Goal: Use online tool/utility: Utilize a website feature to perform a specific function

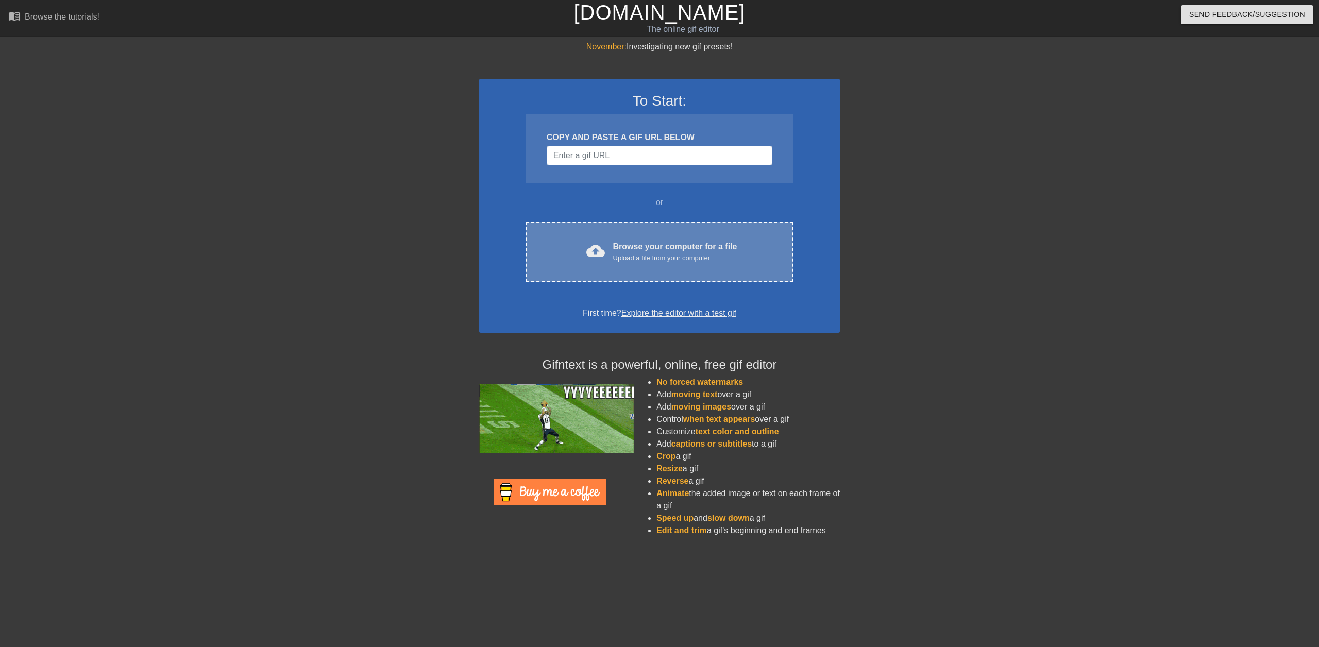
click at [643, 254] on div "Upload a file from your computer" at bounding box center [675, 258] width 124 height 10
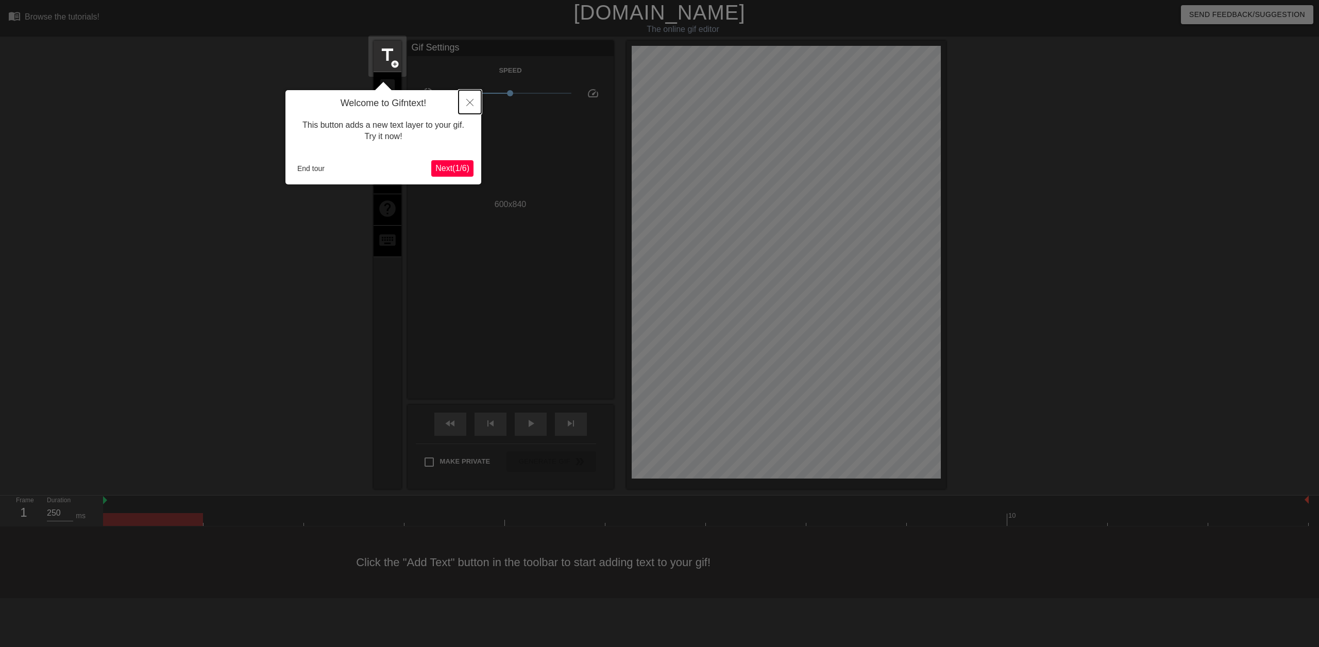
click at [472, 109] on button "Close" at bounding box center [469, 102] width 23 height 24
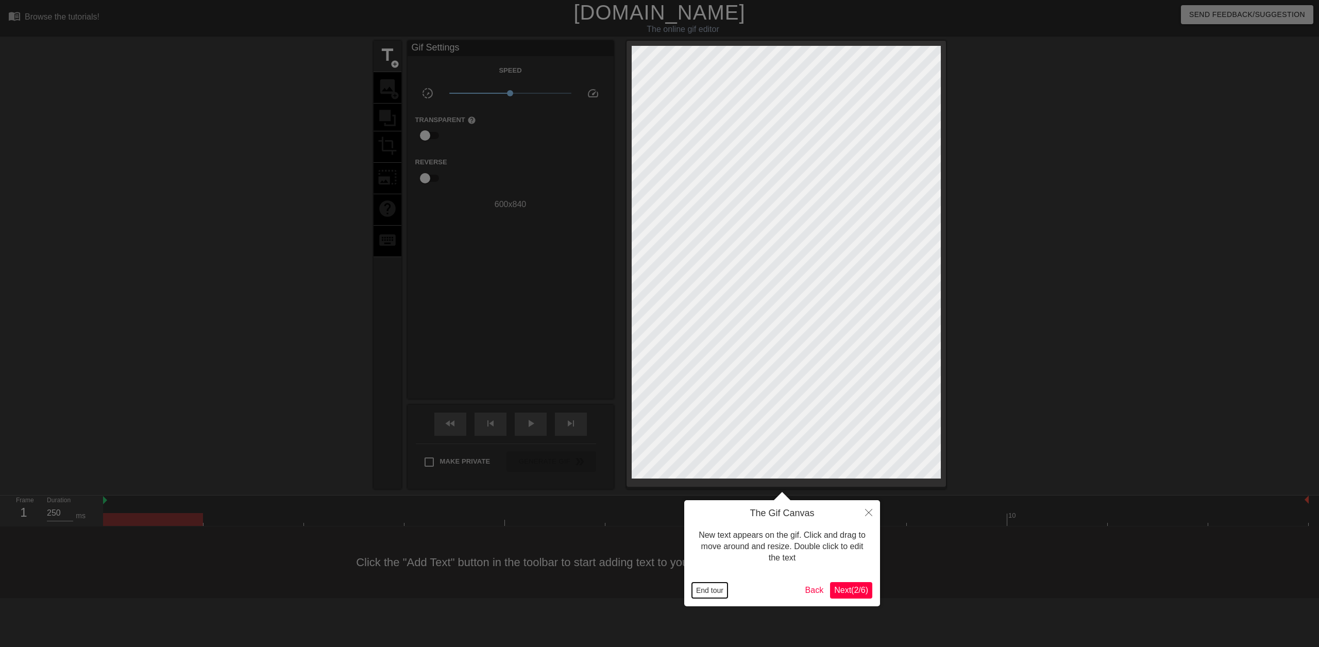
click at [711, 594] on button "End tour" at bounding box center [710, 590] width 36 height 15
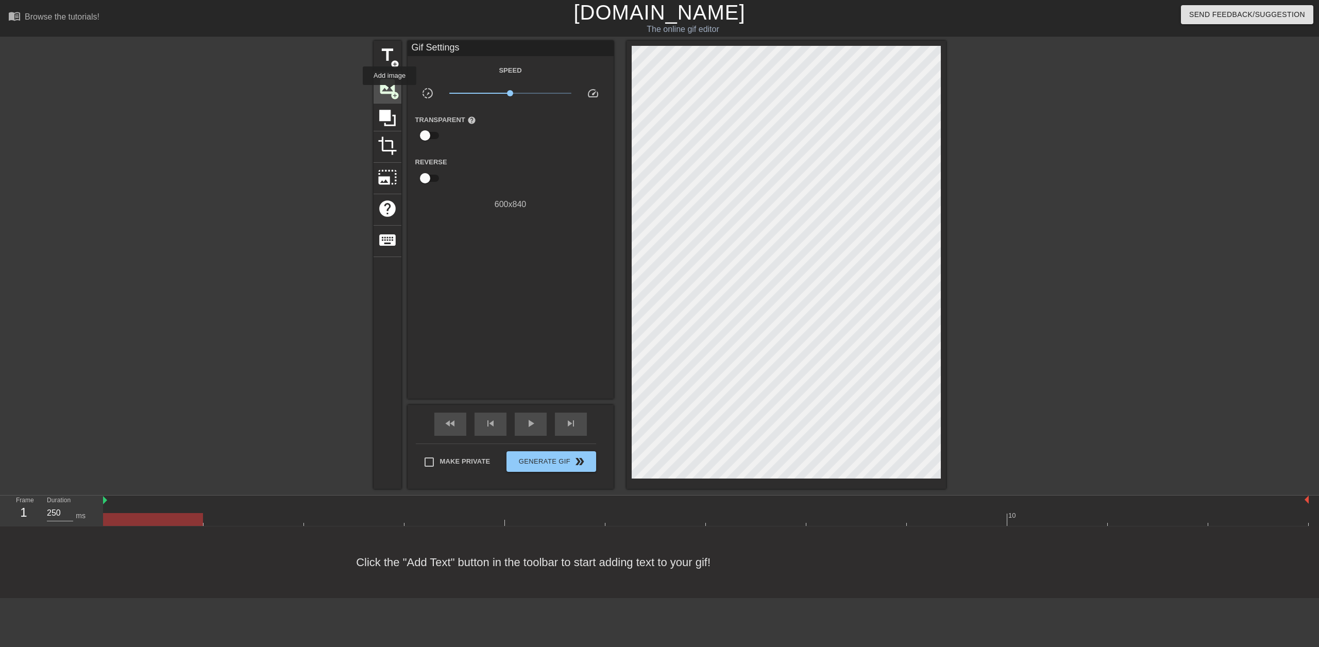
click at [389, 92] on span "image" at bounding box center [388, 87] width 20 height 20
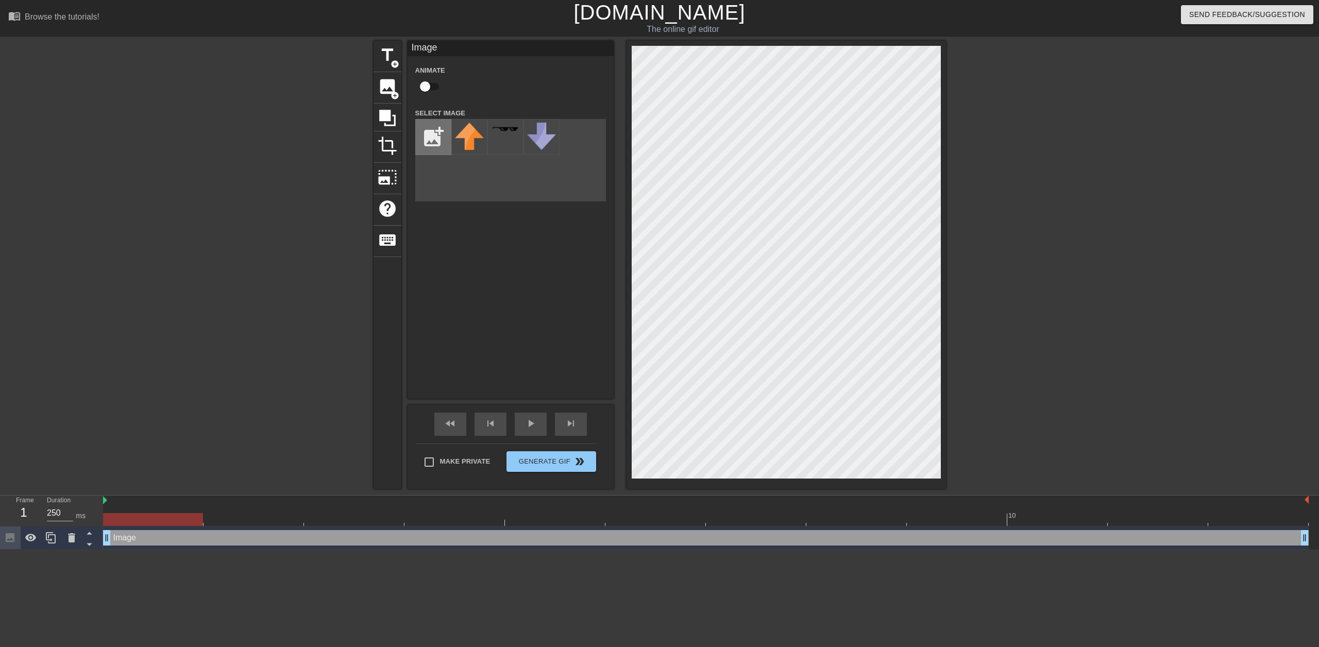
click at [434, 133] on input "file" at bounding box center [433, 137] width 35 height 35
type input "C:\fakepath\cool-background.png"
click at [461, 132] on img at bounding box center [469, 131] width 29 height 16
drag, startPoint x: 103, startPoint y: 499, endPoint x: 127, endPoint y: 500, distance: 24.2
click at [534, 421] on span "play_arrow" at bounding box center [530, 423] width 12 height 12
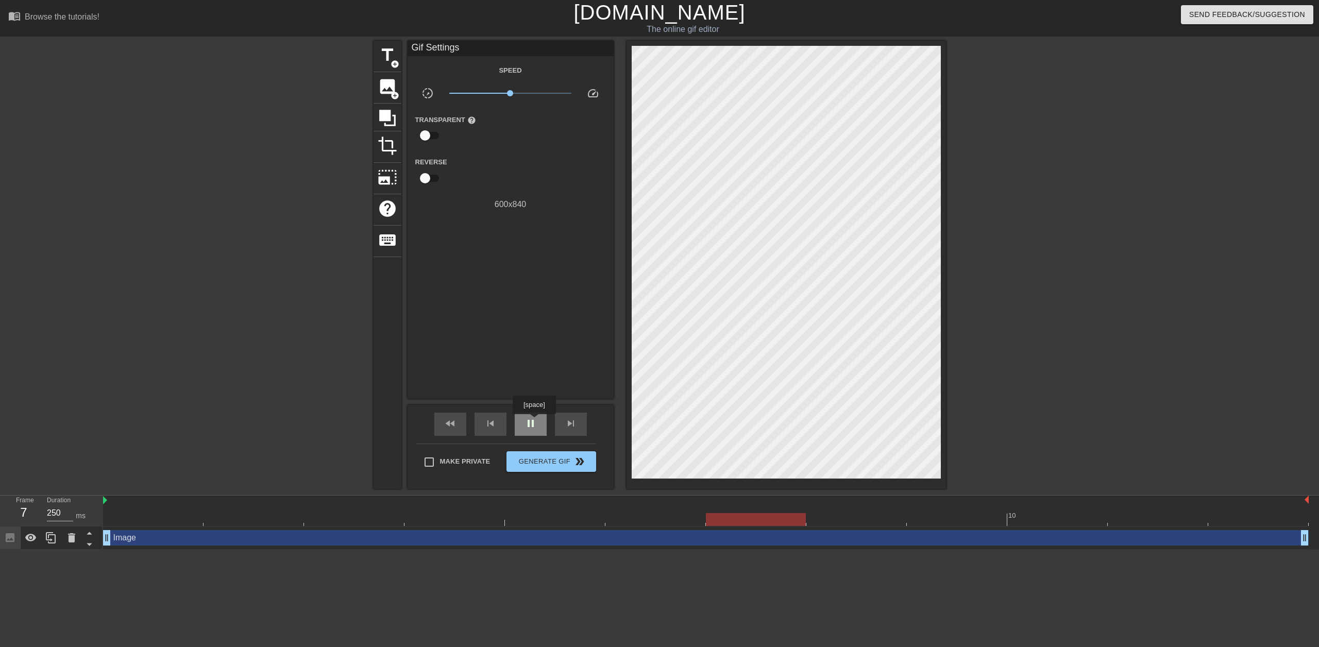
click at [534, 421] on span "pause" at bounding box center [530, 423] width 12 height 12
click at [421, 460] on input "Make Private" at bounding box center [429, 462] width 22 height 22
checkbox input "true"
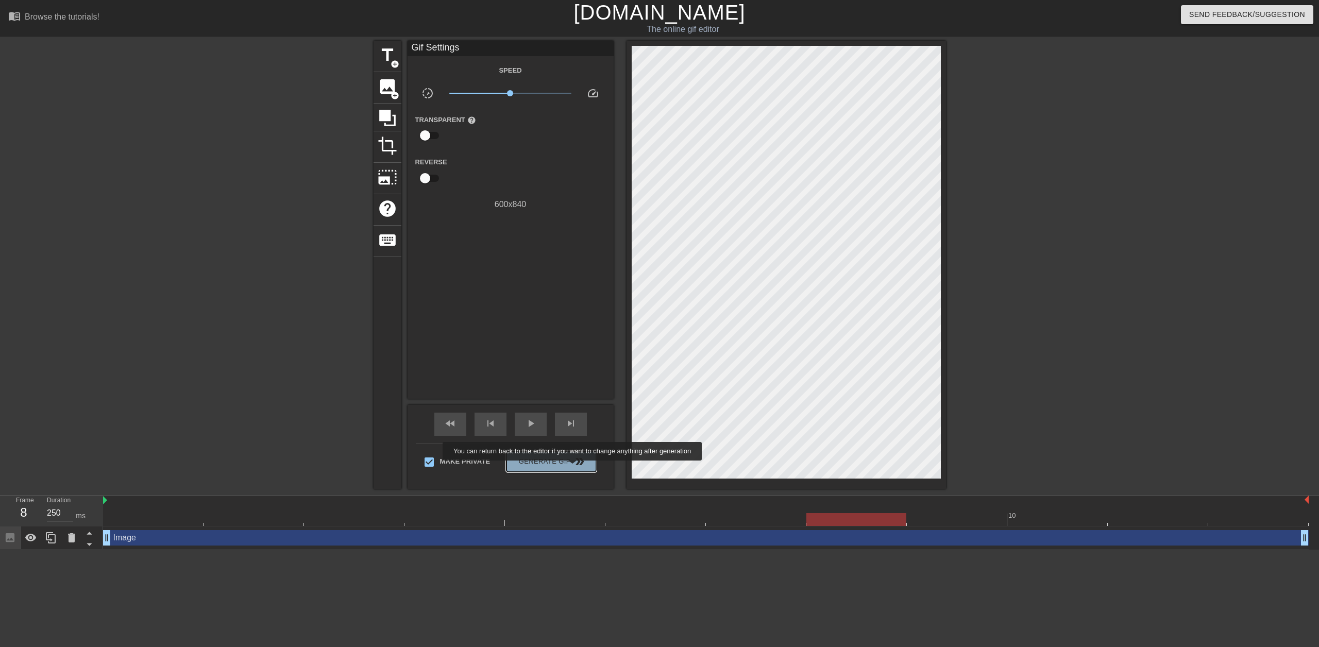
click at [573, 468] on button "Generate Gif double_arrow" at bounding box center [550, 461] width 89 height 21
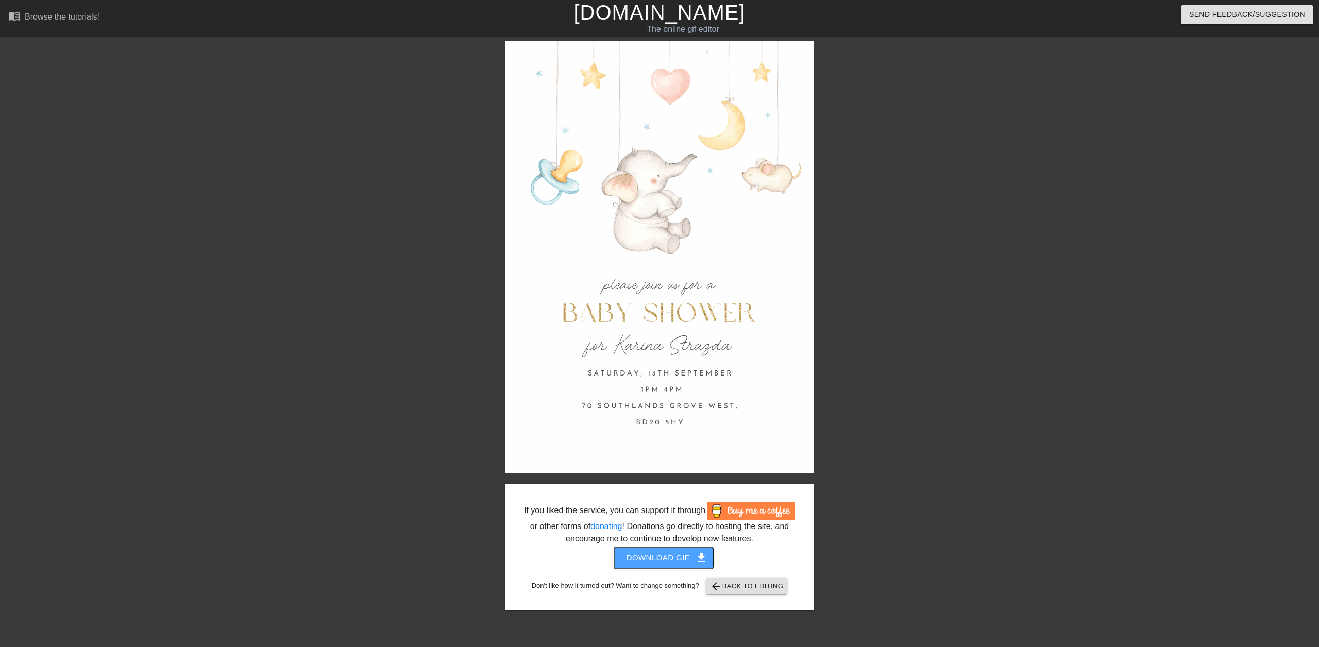
click at [679, 559] on span "Download gif get_app" at bounding box center [663, 557] width 75 height 13
